Goal: Book appointment/travel/reservation

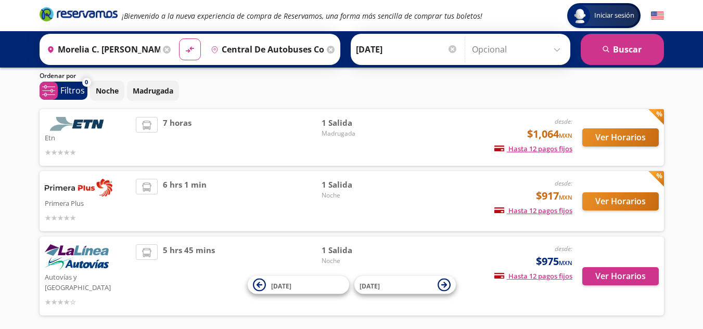
scroll to position [15, 0]
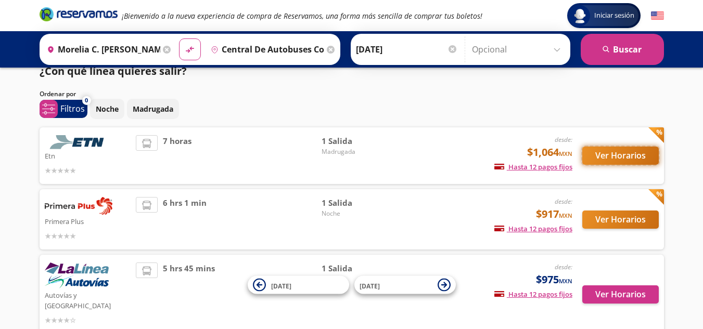
click at [624, 157] on button "Ver Horarios" at bounding box center [620, 156] width 77 height 18
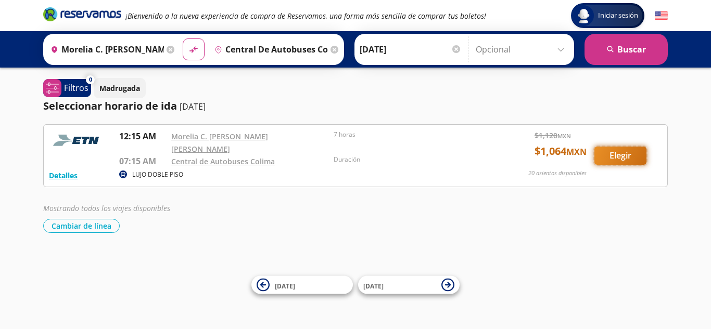
click at [626, 155] on button "Elegir" at bounding box center [620, 156] width 52 height 18
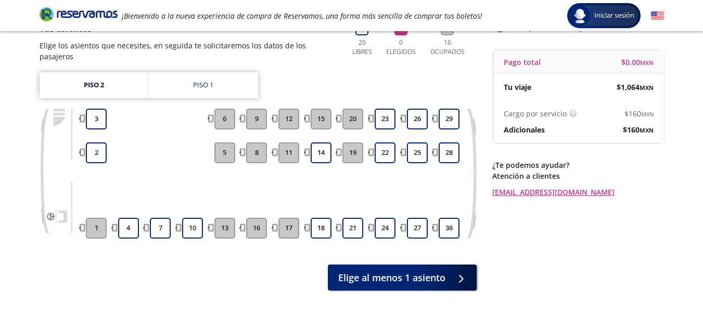
scroll to position [104, 0]
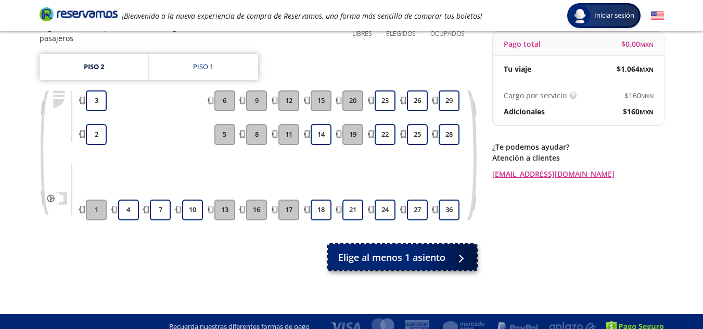
click at [462, 251] on div at bounding box center [459, 257] width 16 height 13
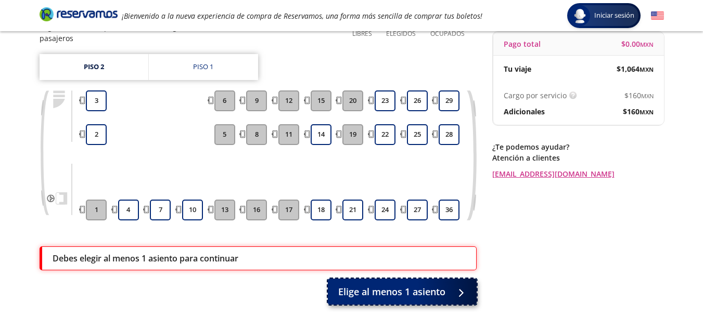
scroll to position [138, 0]
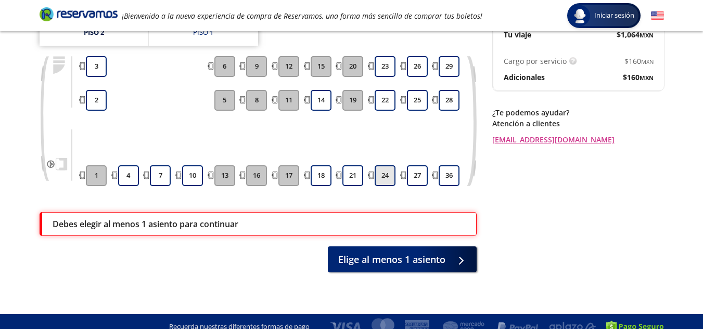
click at [392, 166] on button "24" at bounding box center [385, 176] width 21 height 21
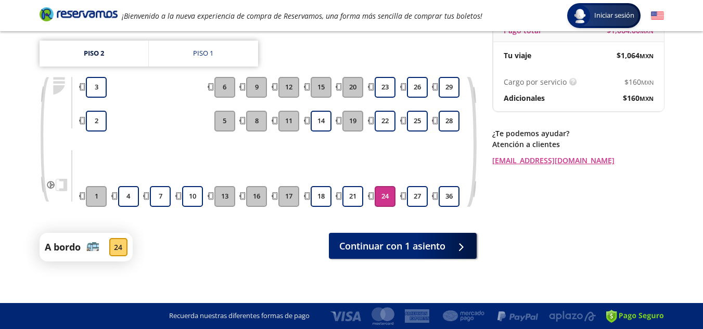
scroll to position [106, 0]
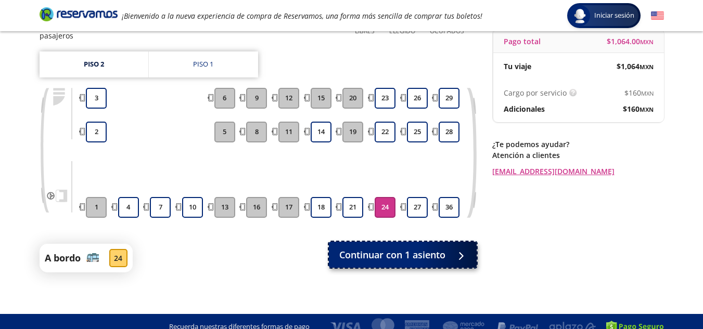
click at [426, 248] on span "Continuar con 1 asiento" at bounding box center [392, 255] width 106 height 14
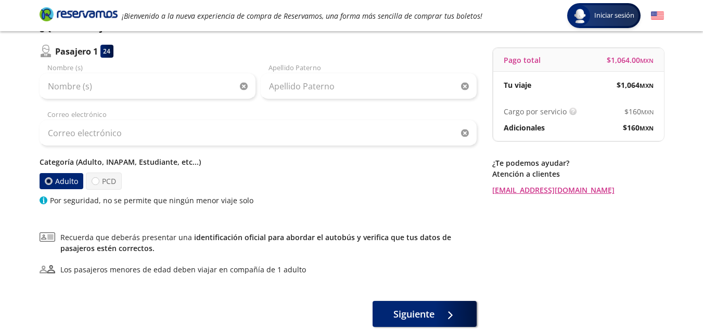
scroll to position [104, 0]
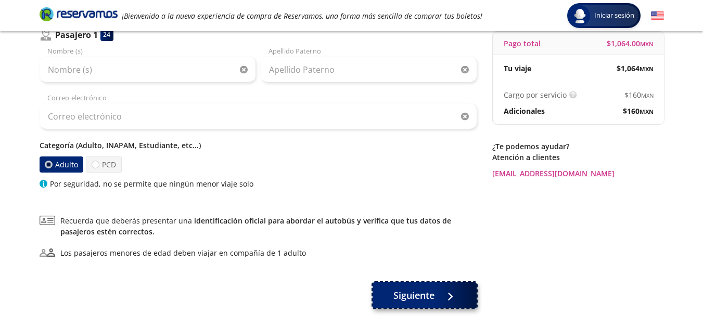
click at [442, 300] on div at bounding box center [448, 295] width 16 height 13
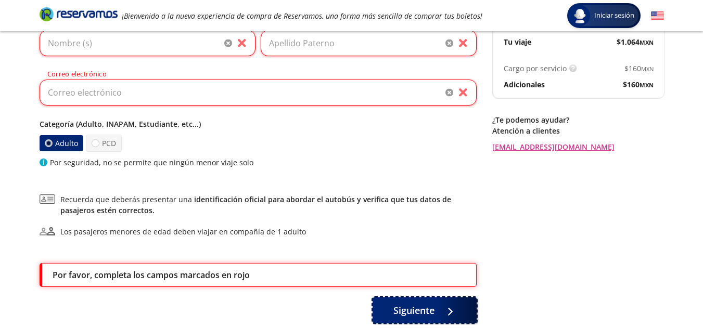
scroll to position [36, 0]
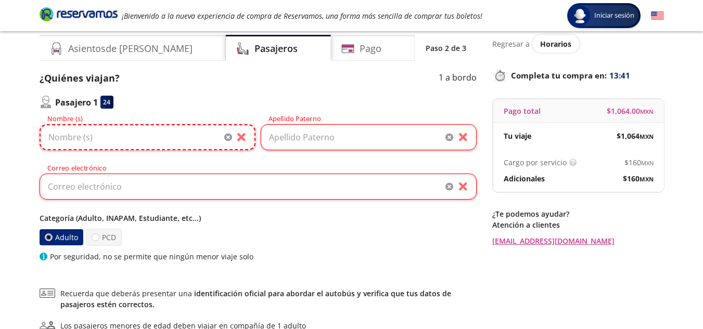
click at [201, 131] on input "Nombre (s)" at bounding box center [148, 137] width 216 height 26
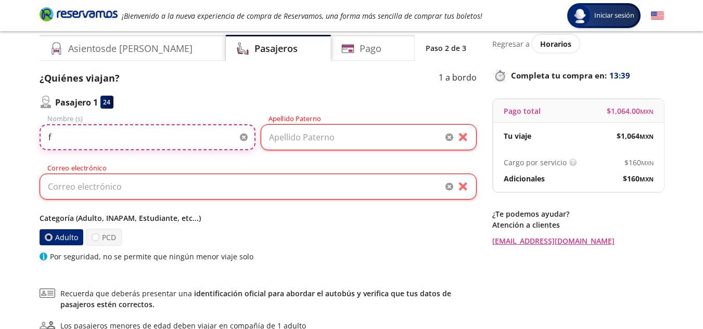
type input "f"
click at [315, 130] on input "Apellido Paterno" at bounding box center [369, 137] width 216 height 26
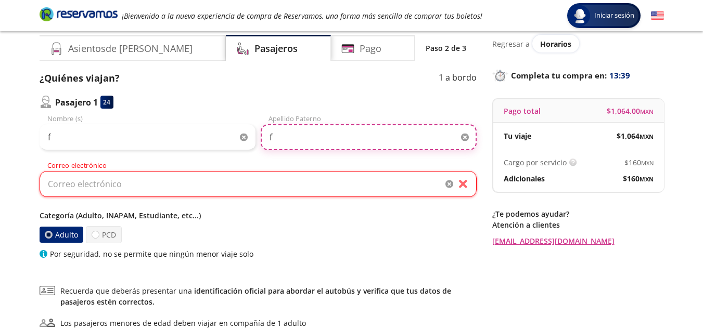
type input "f"
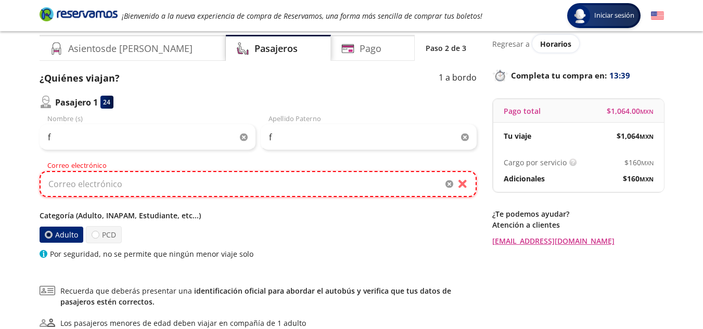
click at [311, 186] on input "Correo electrónico" at bounding box center [258, 184] width 437 height 26
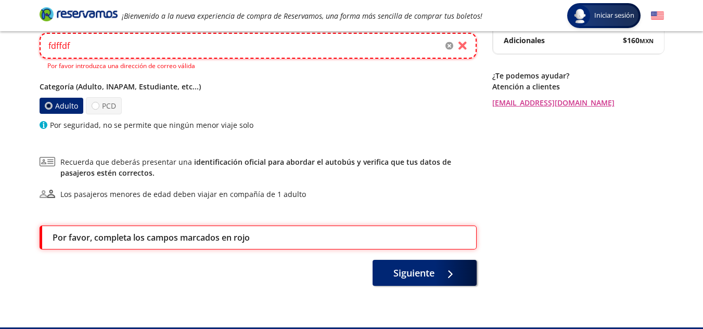
scroll to position [199, 0]
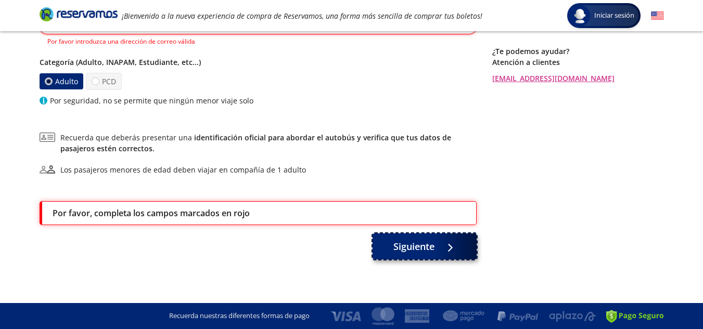
click at [421, 244] on span "Siguiente" at bounding box center [413, 247] width 41 height 14
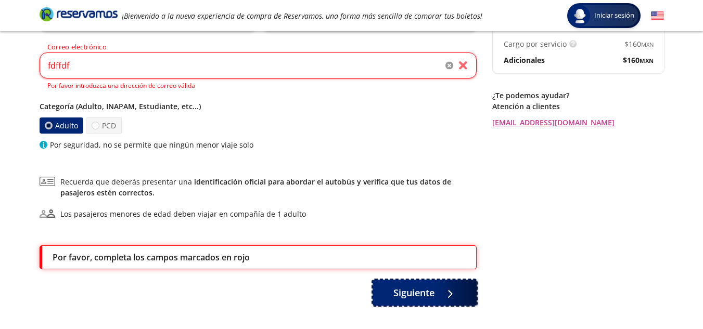
scroll to position [95, 0]
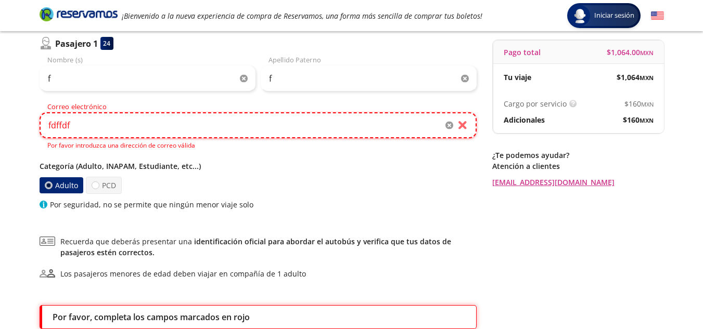
drag, startPoint x: 269, startPoint y: 128, endPoint x: 44, endPoint y: 135, distance: 225.0
click at [49, 138] on input "fdffdf" at bounding box center [258, 125] width 437 height 26
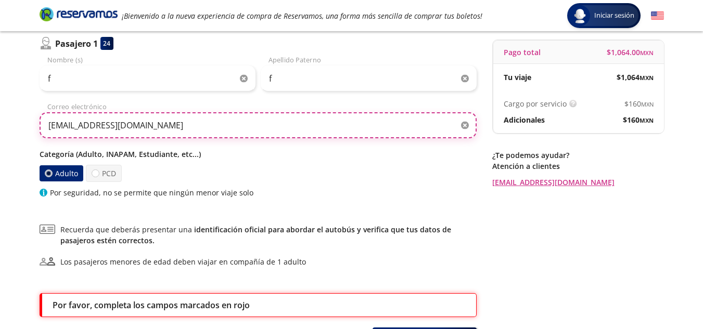
type input "[EMAIL_ADDRESS][DOMAIN_NAME]"
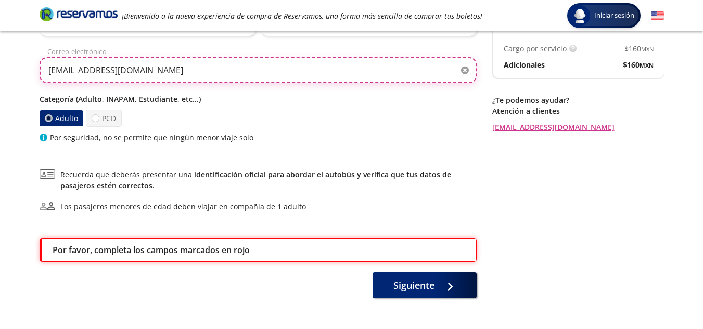
scroll to position [187, 0]
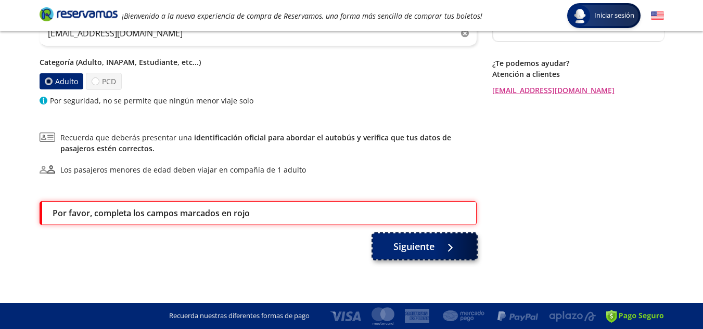
click at [420, 248] on span "Siguiente" at bounding box center [413, 247] width 41 height 14
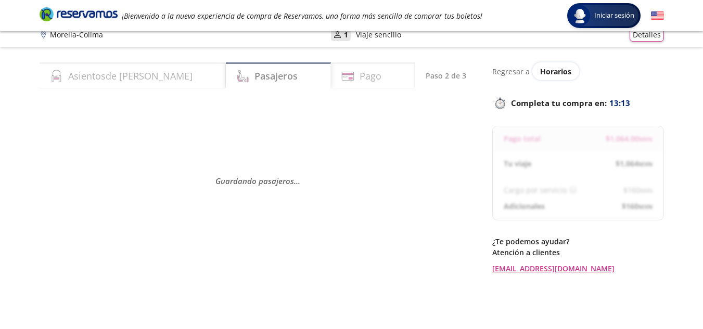
scroll to position [0, 0]
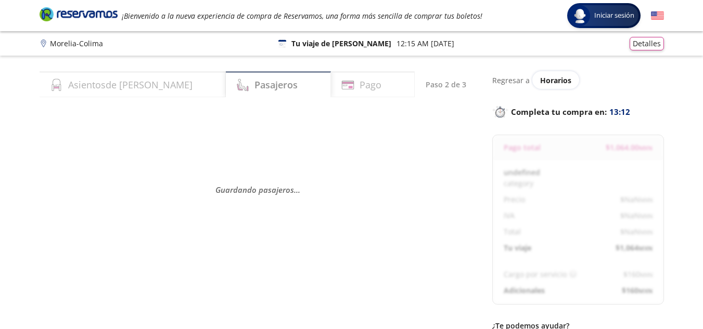
select select "MX"
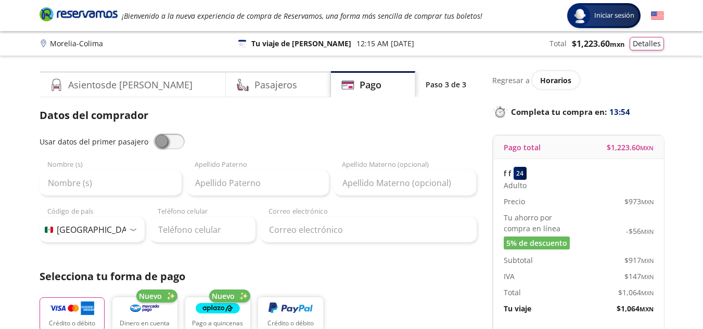
scroll to position [52, 0]
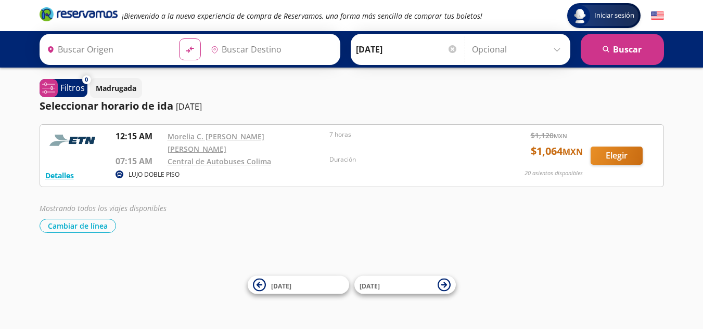
type input "Morelia C. [PERSON_NAME] [PERSON_NAME], [GEOGRAPHIC_DATA]"
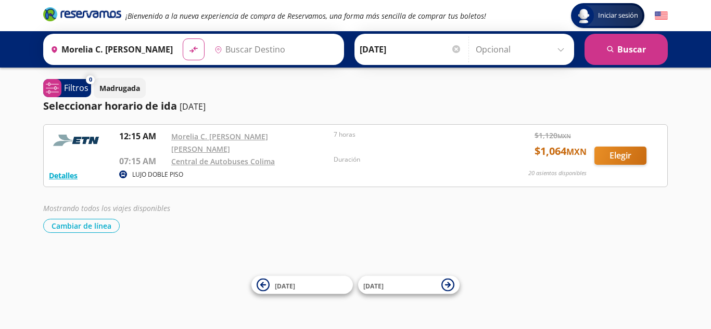
type input "Central de Autobuses Colima, [GEOGRAPHIC_DATA]"
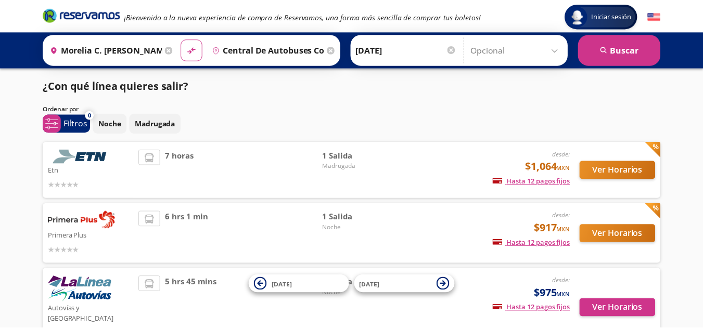
scroll to position [15, 0]
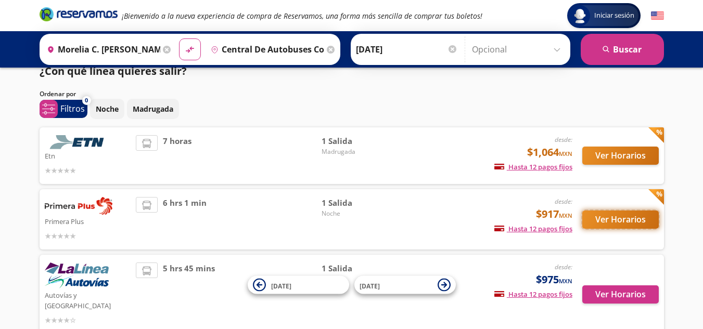
click at [624, 219] on button "Ver Horarios" at bounding box center [620, 220] width 77 height 18
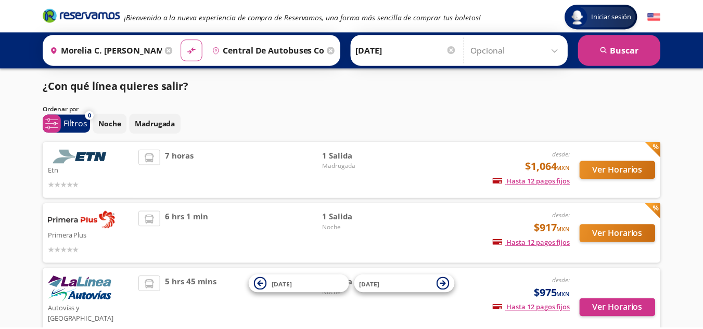
scroll to position [15, 0]
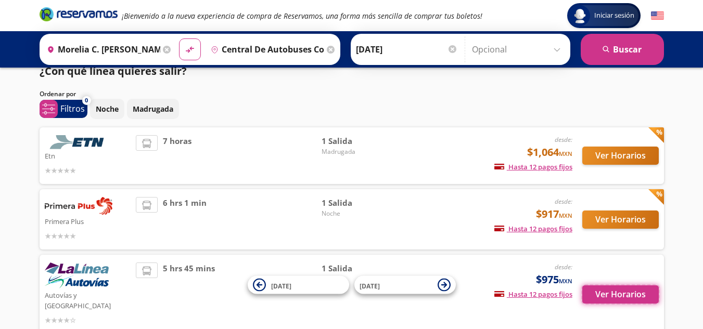
click at [637, 291] on button "Ver Horarios" at bounding box center [620, 295] width 77 height 18
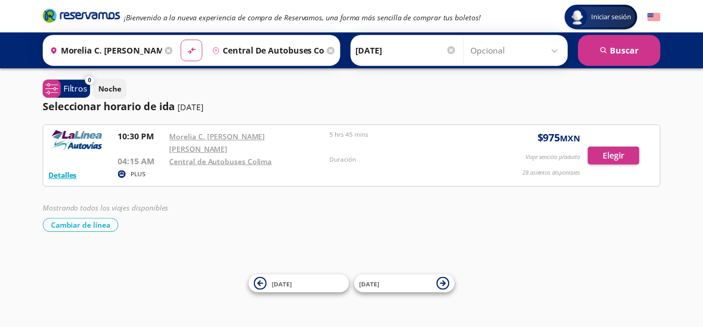
scroll to position [15, 0]
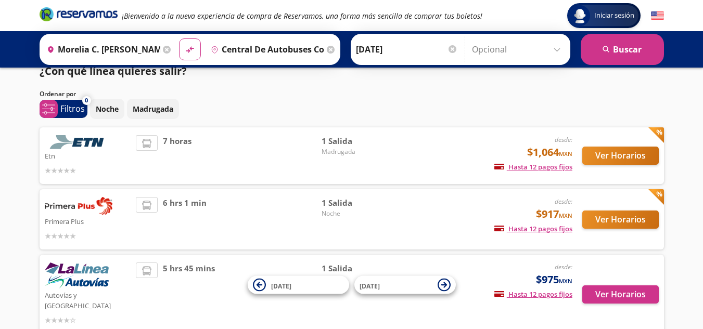
click at [160, 50] on div "Origen heroicons:map-pin-20-solid Morelia C. [PERSON_NAME] [PERSON_NAME], [GEOG…" at bounding box center [108, 49] width 132 height 27
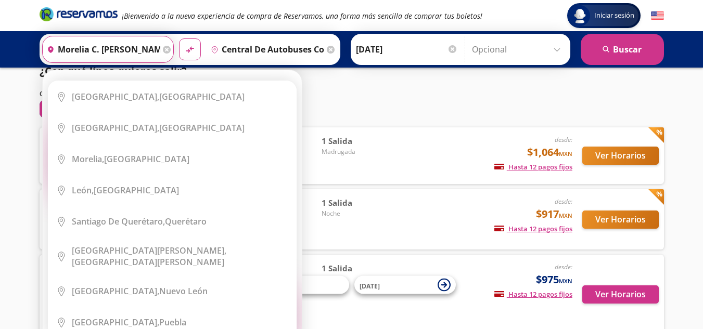
scroll to position [0, 98]
click at [164, 50] on icon at bounding box center [167, 50] width 8 height 8
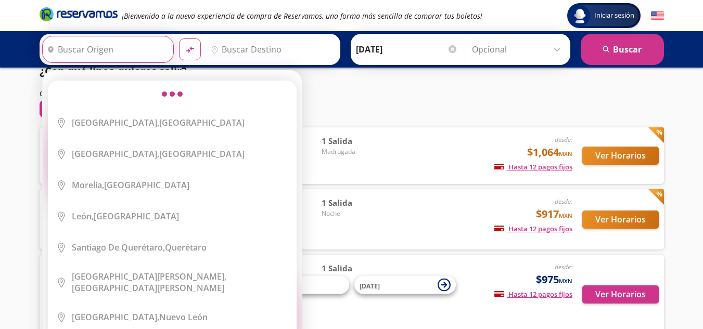
scroll to position [0, 0]
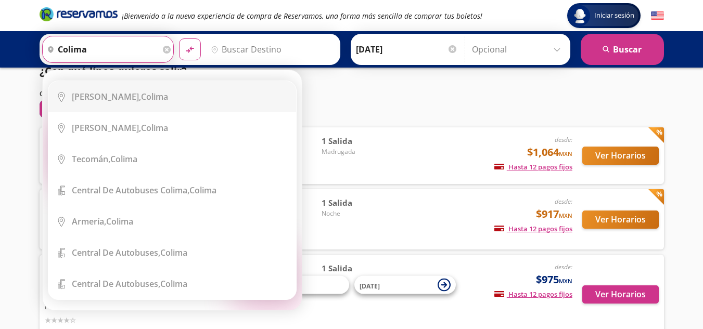
click at [115, 95] on div "Colima, Colima" at bounding box center [120, 96] width 96 height 11
type input "Colima, Colima"
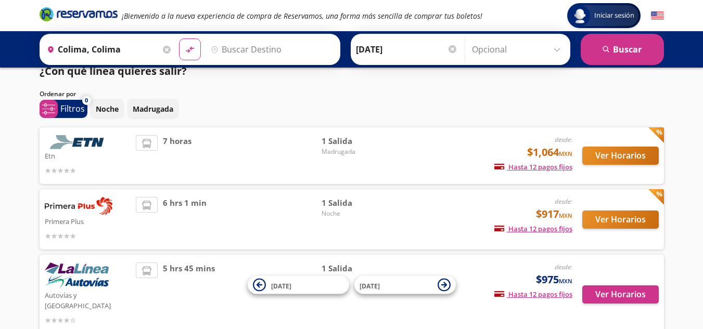
click at [249, 48] on input "Destino" at bounding box center [271, 49] width 128 height 26
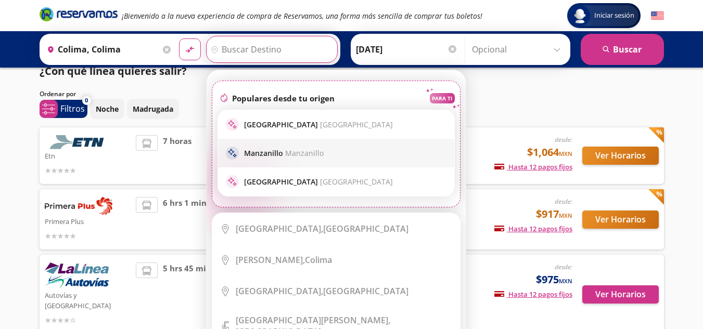
click at [302, 155] on span "Manzanillo" at bounding box center [304, 153] width 39 height 10
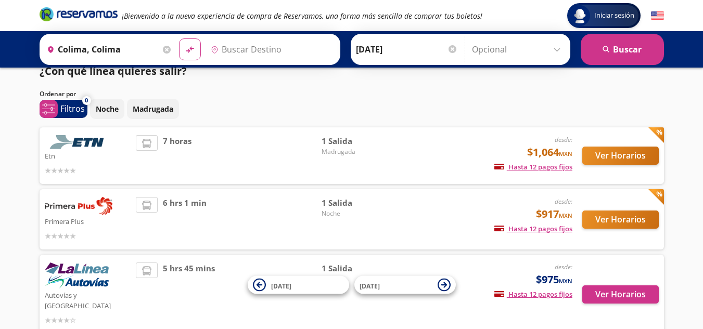
type input "Manzanillo, Colima"
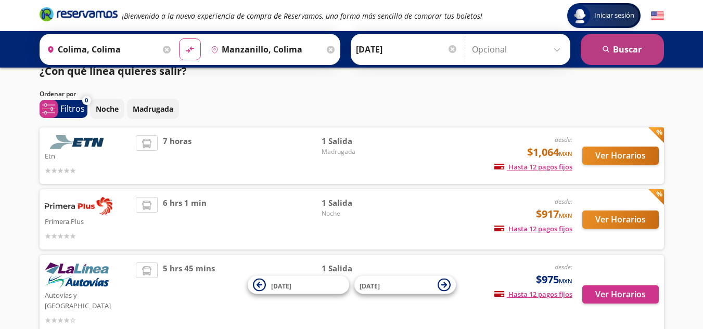
click at [625, 46] on button "search [GEOGRAPHIC_DATA]" at bounding box center [622, 49] width 83 height 31
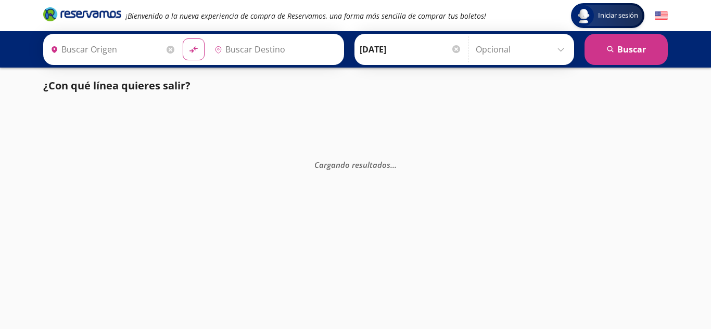
type input "Colima, Colima"
type input "Manzanillo, Colima"
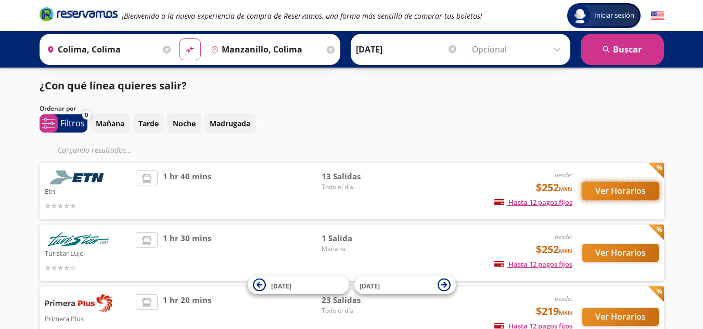
click at [598, 192] on button "Ver Horarios" at bounding box center [620, 191] width 77 height 18
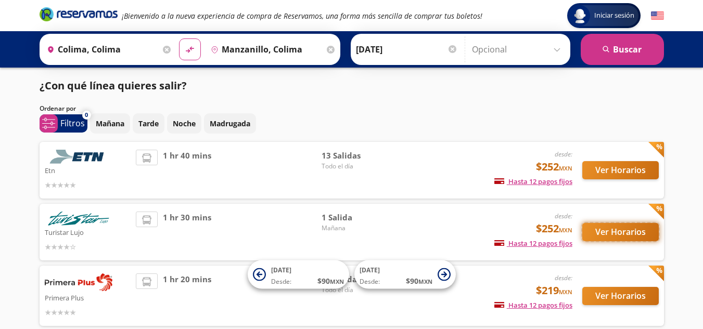
click at [609, 234] on button "Ver Horarios" at bounding box center [620, 232] width 77 height 18
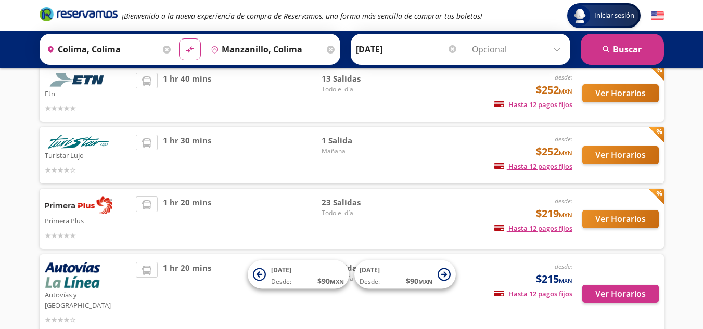
scroll to position [156, 0]
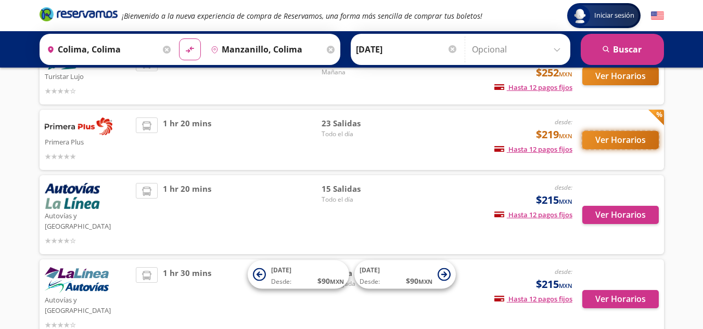
click at [635, 140] on button "Ver Horarios" at bounding box center [620, 140] width 77 height 18
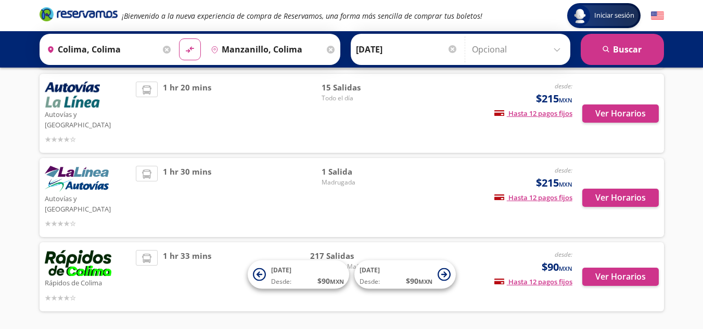
scroll to position [277, 0]
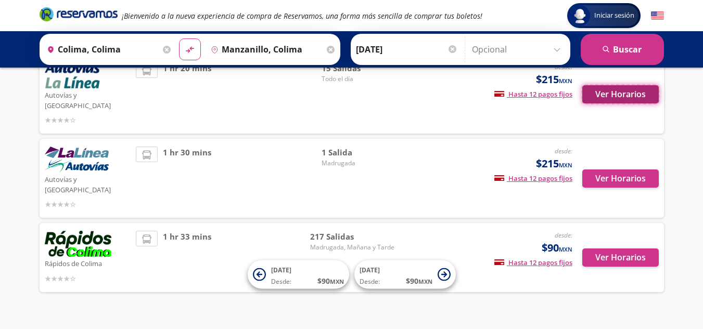
click at [614, 94] on button "Ver Horarios" at bounding box center [620, 94] width 77 height 18
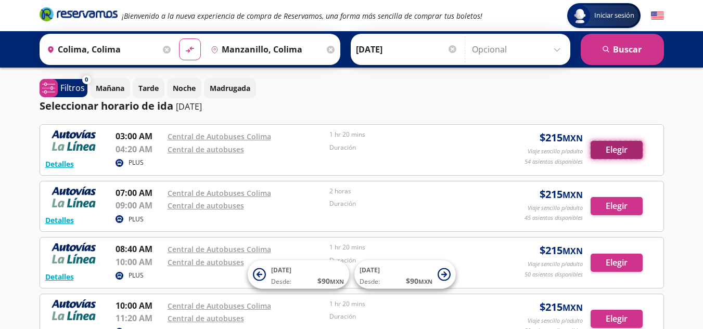
click at [615, 153] on button "Elegir" at bounding box center [617, 150] width 52 height 18
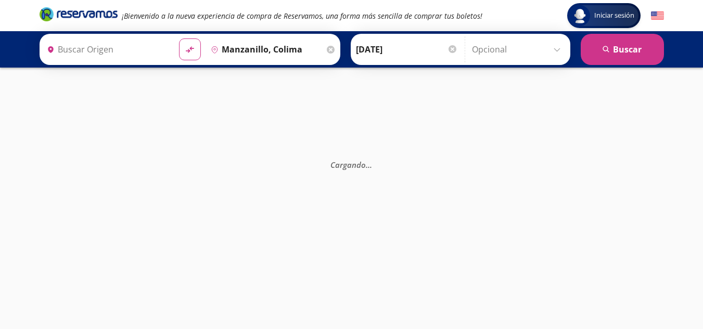
type input "Colima, Colima"
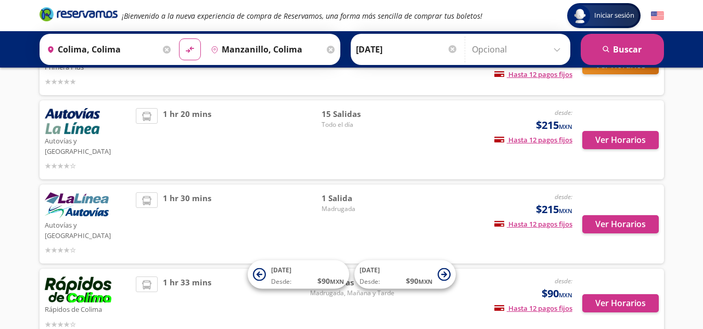
scroll to position [225, 0]
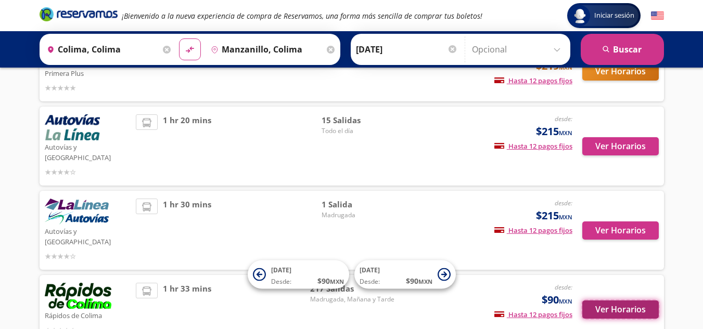
click at [616, 301] on button "Ver Horarios" at bounding box center [620, 310] width 77 height 18
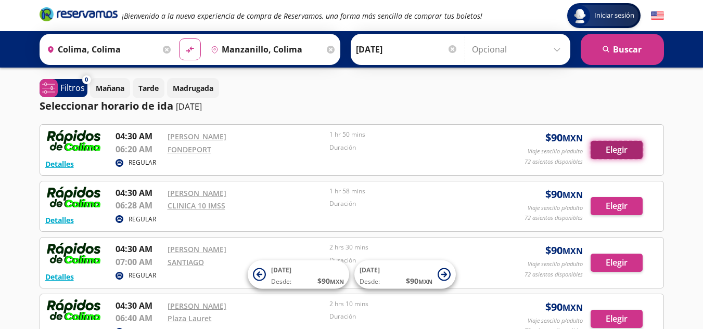
click at [633, 156] on button "Elegir" at bounding box center [617, 150] width 52 height 18
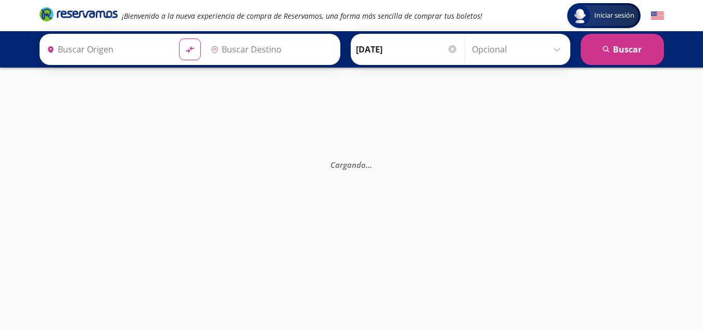
type input "Colima, Colima"
type input "Manzanillo, Colima"
